Goal: Information Seeking & Learning: Learn about a topic

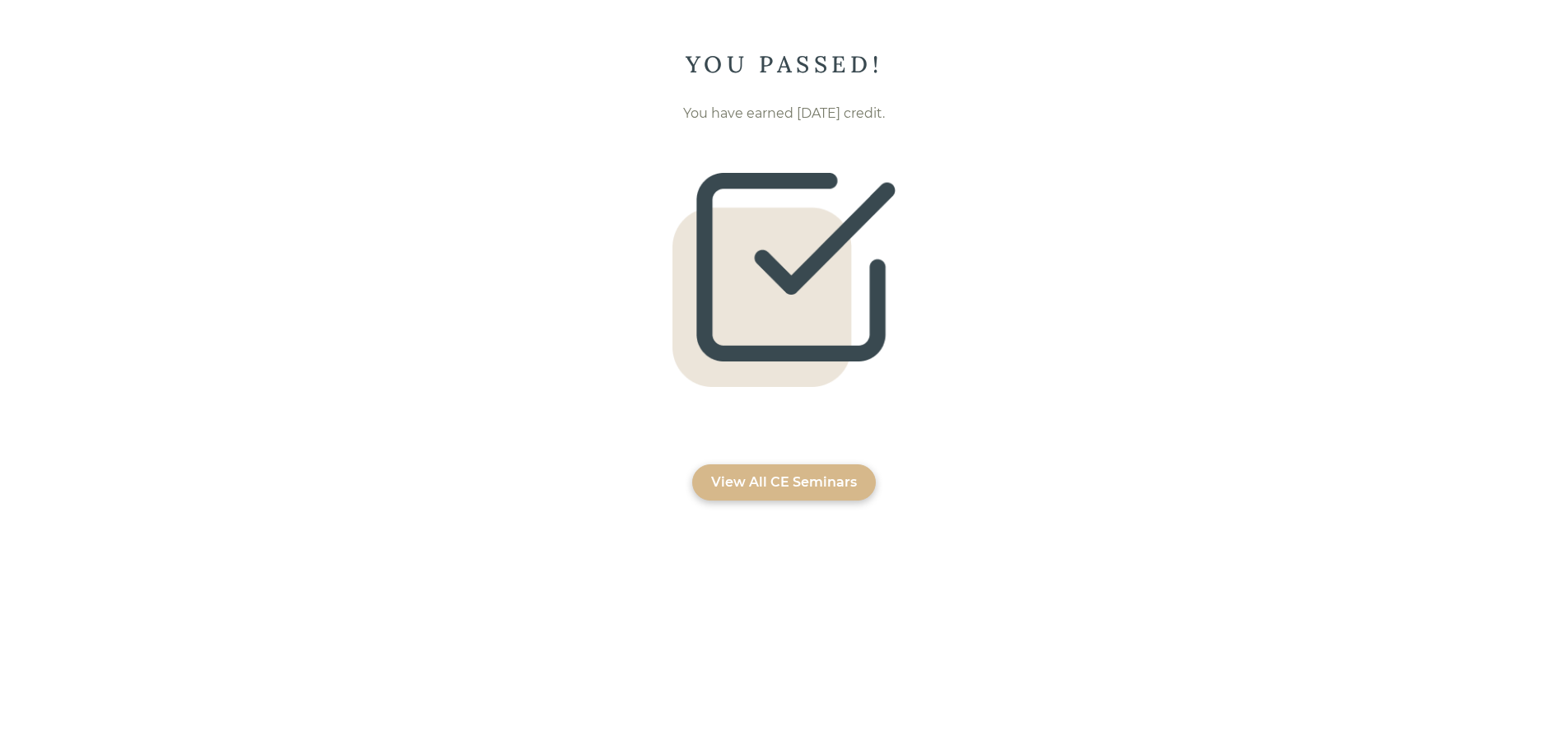
click at [779, 482] on div "View All CE Seminars" at bounding box center [784, 481] width 146 height 20
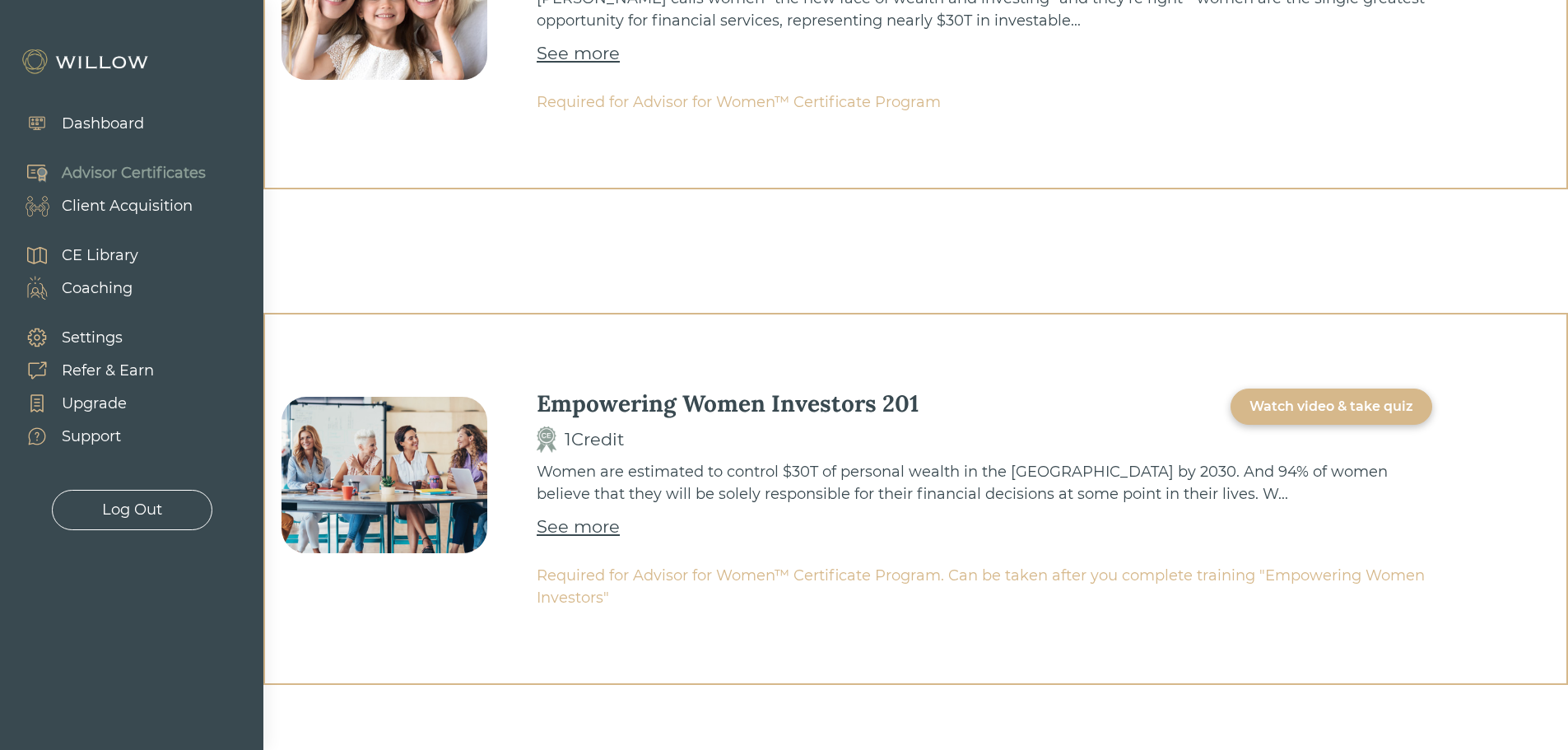
scroll to position [722, 0]
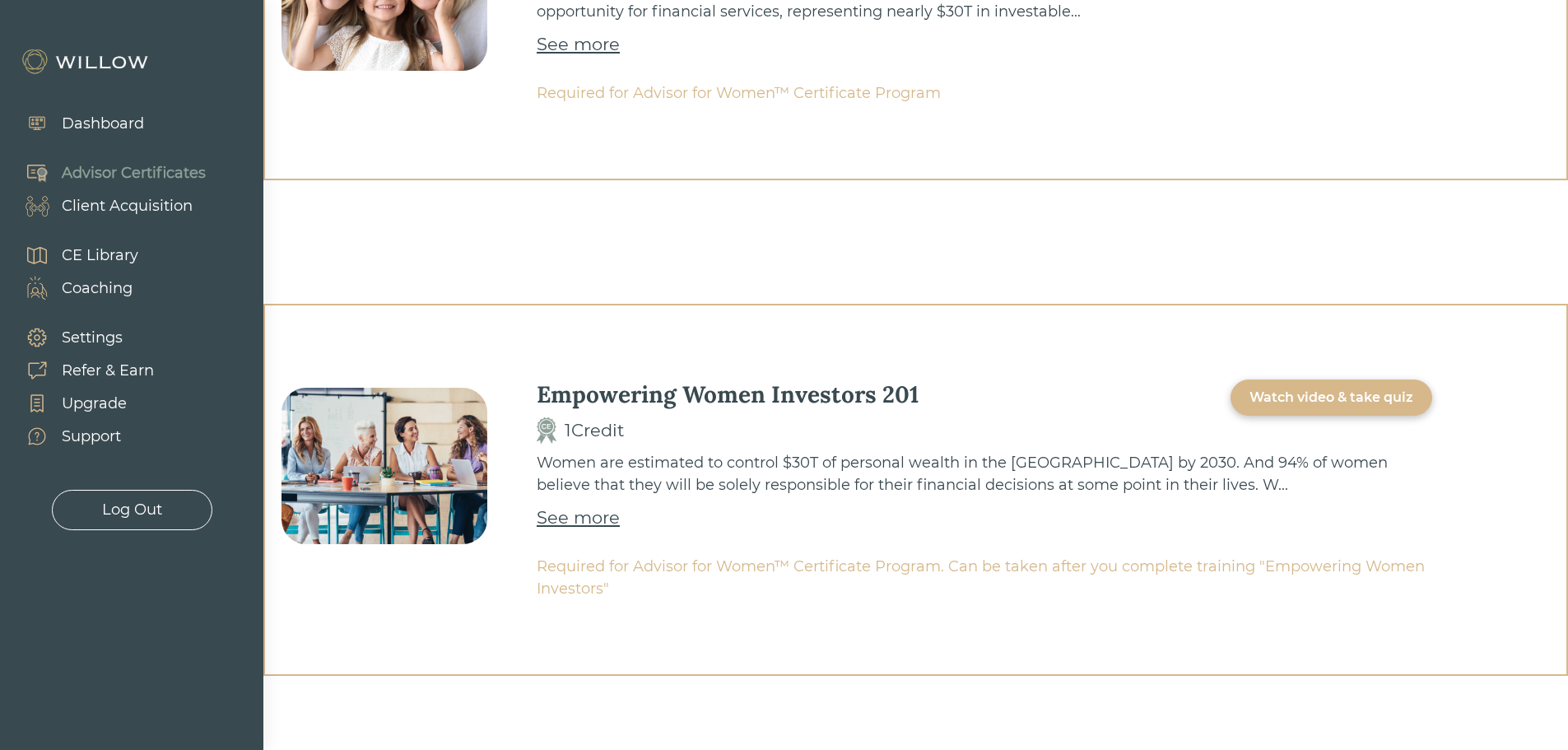
click at [1338, 402] on div "Watch video & take quiz" at bounding box center [1331, 397] width 164 height 20
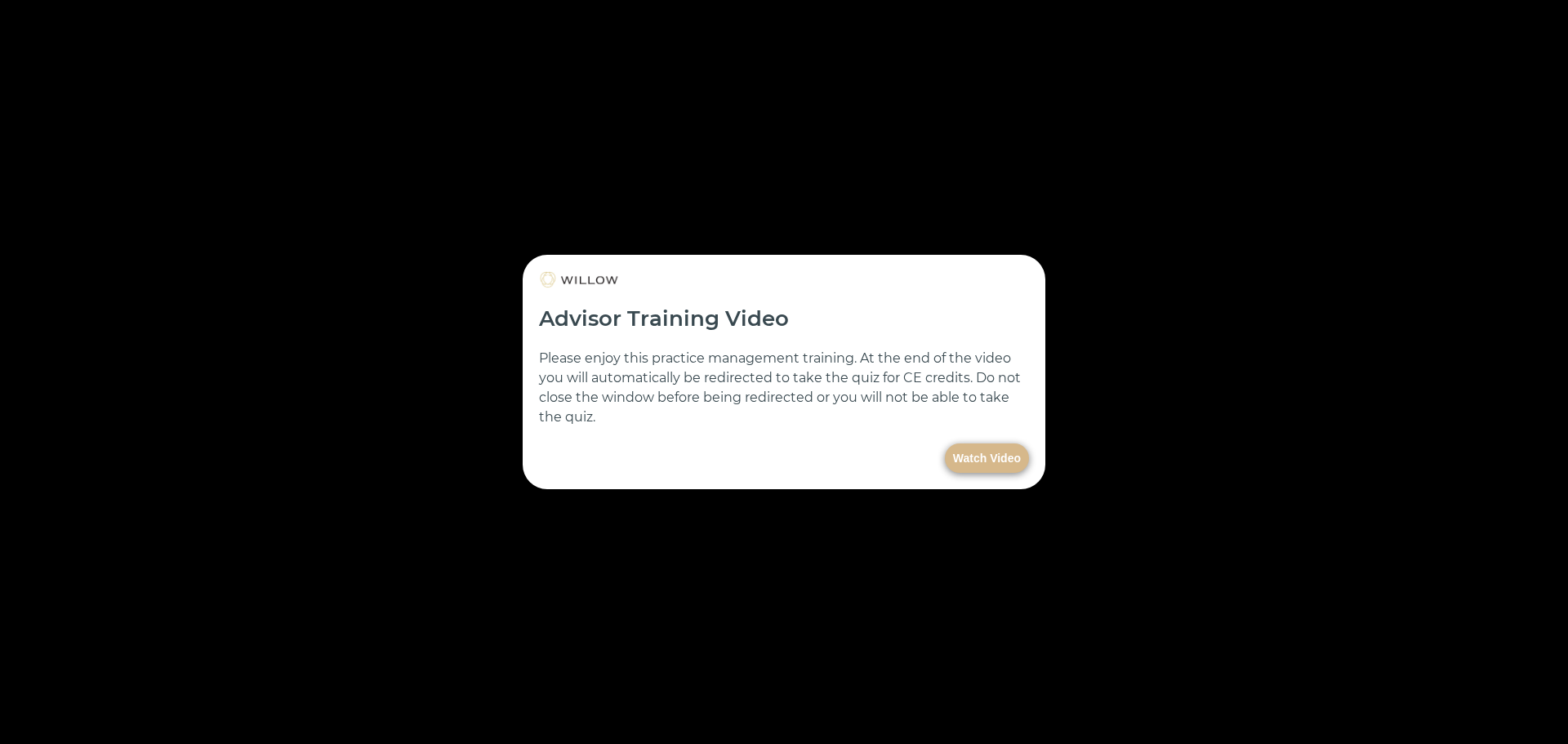
click at [977, 451] on button "Watch Video" at bounding box center [987, 458] width 85 height 30
